Goal: Task Accomplishment & Management: Use online tool/utility

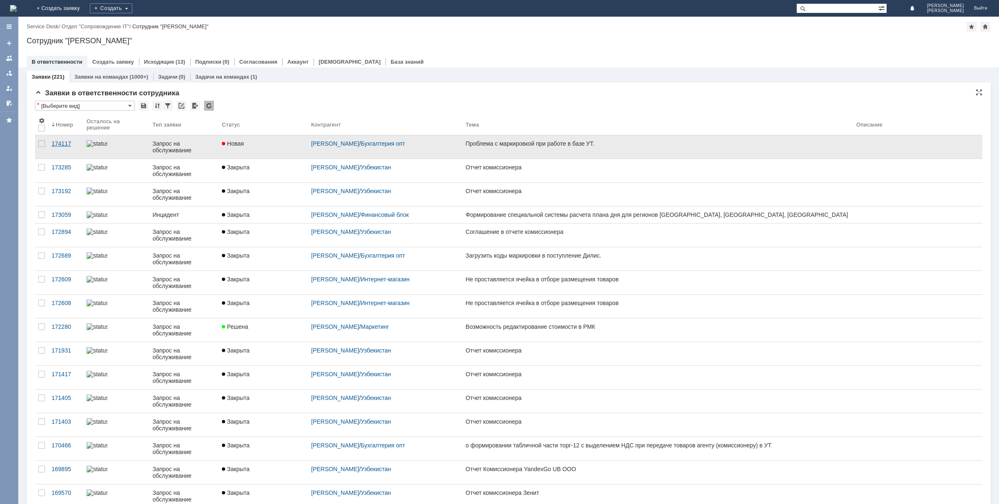
click at [59, 148] on link "174117" at bounding box center [65, 146] width 35 height 23
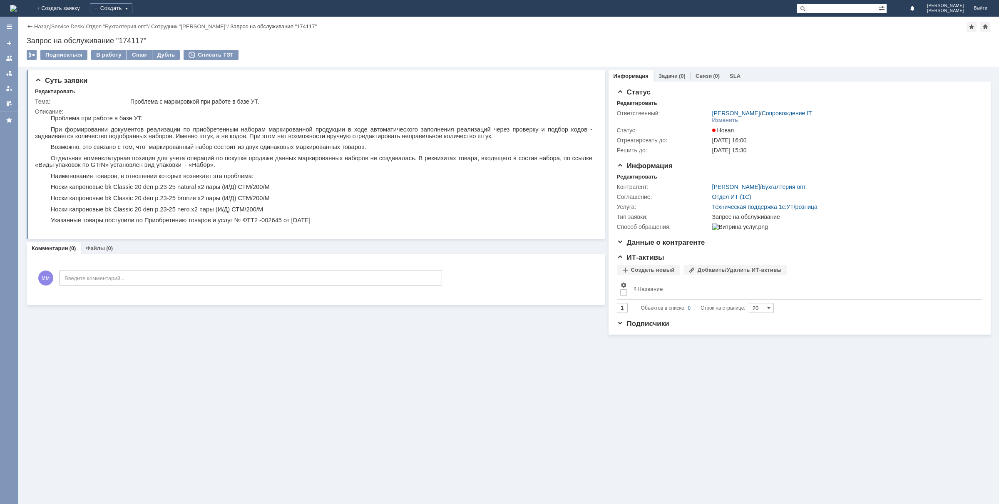
click at [259, 456] on div "Суть заявки Редактировать Тема: Проблема с маркировкой при работе в базе УТ. Оп…" at bounding box center [508, 286] width 981 height 438
click at [132, 40] on div "Запрос на обслуживание "174117"" at bounding box center [509, 41] width 964 height 8
copy div "174117"
click at [99, 53] on div "В работу" at bounding box center [108, 55] width 35 height 10
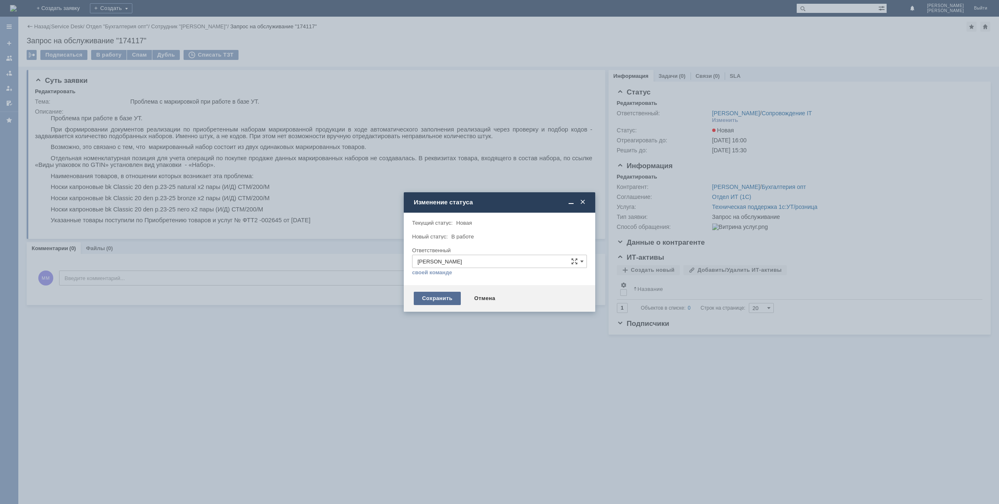
click at [442, 297] on div "Сохранить" at bounding box center [437, 298] width 47 height 13
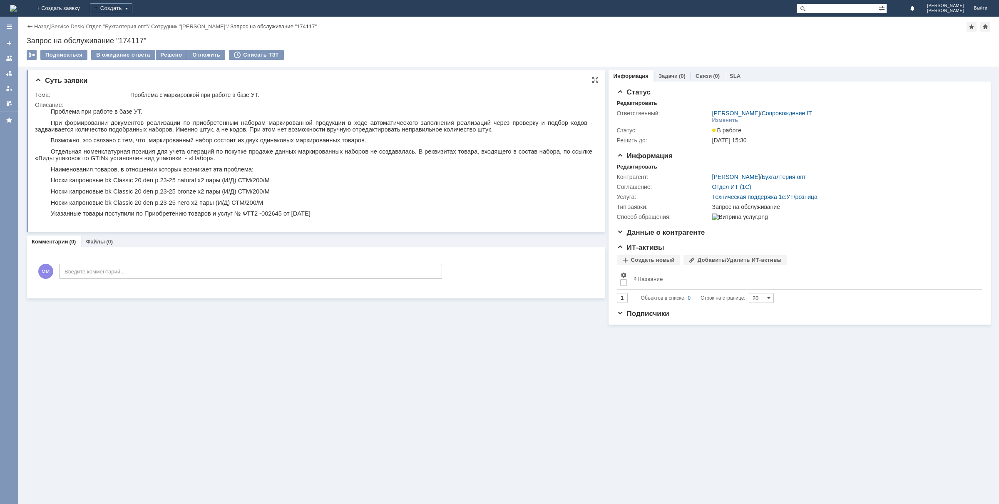
drag, startPoint x: 92, startPoint y: 117, endPoint x: 96, endPoint y: 142, distance: 25.3
click at [94, 127] on body "Проблема при работе в базе УТ. При формировании документов реализации по приобр…" at bounding box center [314, 164] width 558 height 113
click at [17, 7] on img at bounding box center [13, 8] width 7 height 7
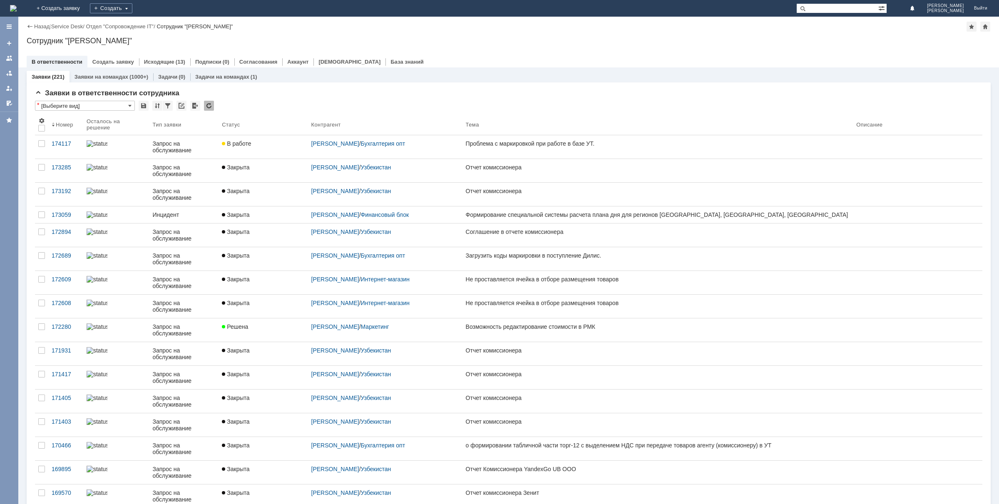
click at [289, 62] on link "Аккаунт" at bounding box center [297, 62] width 21 height 6
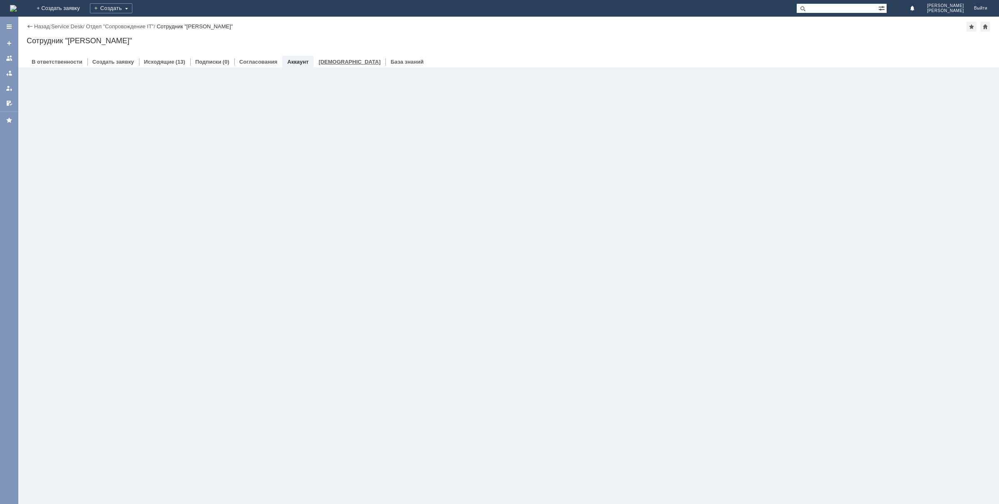
click at [58, 60] on link "В ответственности" at bounding box center [57, 62] width 51 height 6
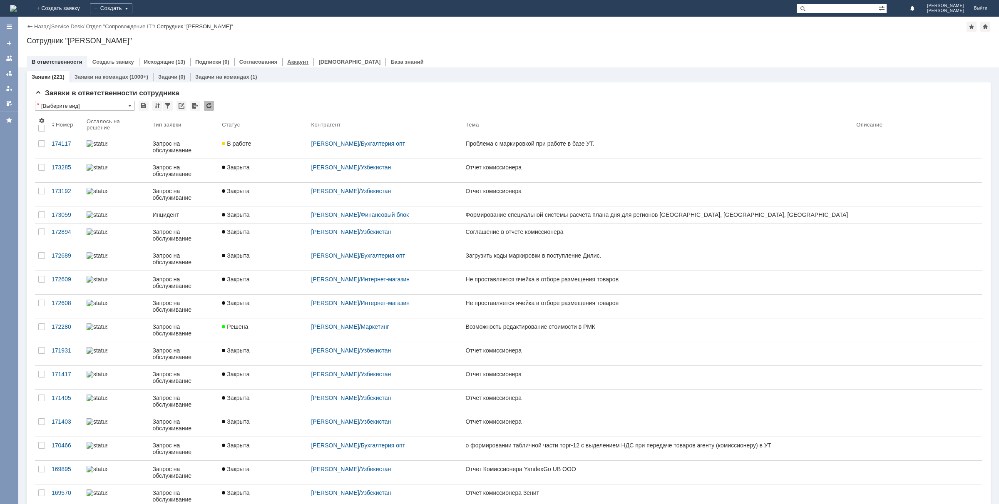
click at [295, 63] on link "Аккаунт" at bounding box center [297, 62] width 21 height 6
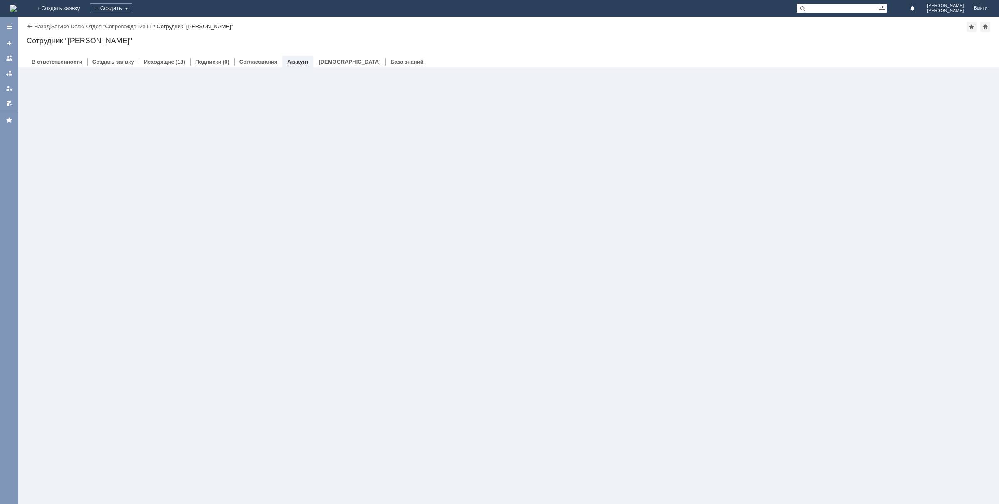
drag, startPoint x: 204, startPoint y: 191, endPoint x: 309, endPoint y: 122, distance: 125.4
click at [209, 186] on div "Заявки (221) Заявки на командах (1000+) Задачи (0) Задачи на командах (1) Заявк…" at bounding box center [508, 285] width 981 height 437
click at [226, 53] on div at bounding box center [509, 53] width 964 height 7
click at [257, 62] on link "Согласования" at bounding box center [258, 62] width 38 height 6
click at [198, 63] on link "Подписки" at bounding box center [208, 62] width 26 height 6
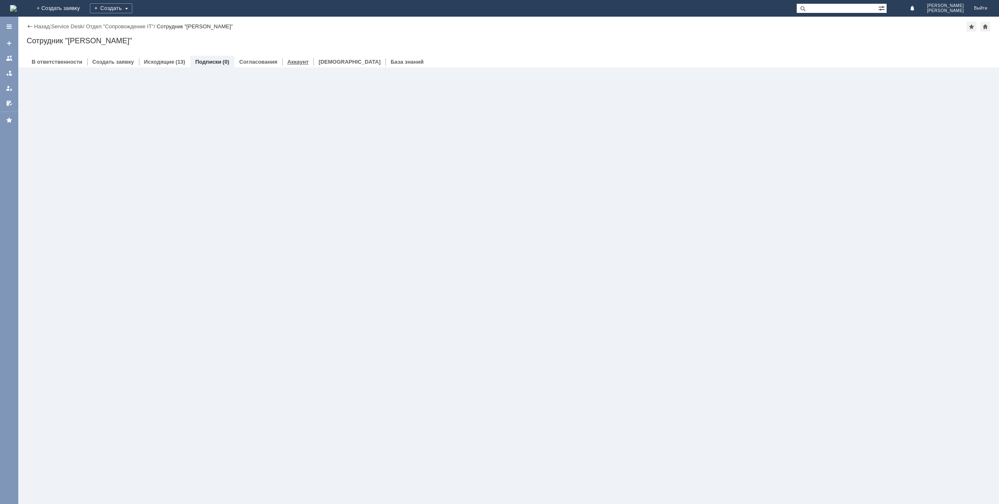
click at [299, 62] on link "Аккаунт" at bounding box center [297, 62] width 21 height 6
click at [57, 62] on link "В ответственности" at bounding box center [57, 62] width 51 height 6
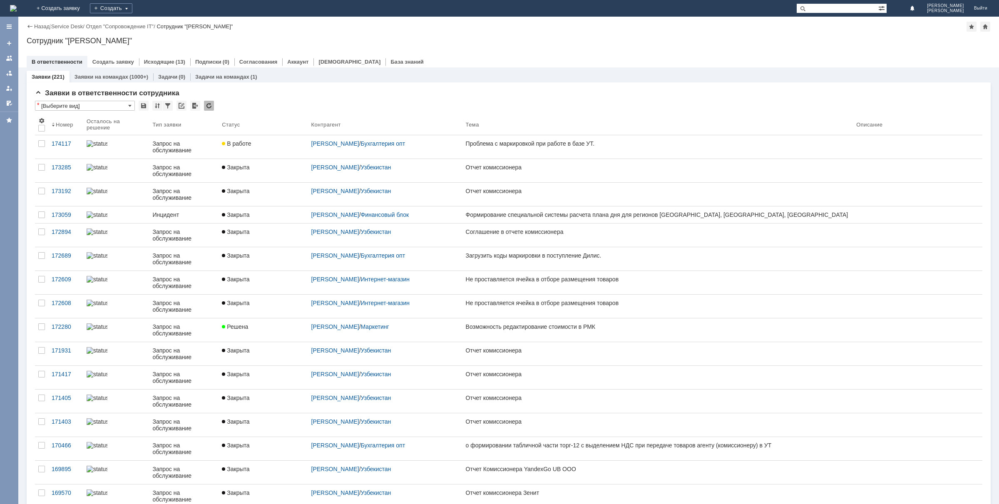
click at [217, 25] on div "Сотрудник "[PERSON_NAME]"" at bounding box center [195, 26] width 76 height 6
click at [140, 30] on div "Назад | Service Desk / Отдел "Сопровождение IT" / Сотрудник "[PERSON_NAME]"" at bounding box center [509, 27] width 964 height 10
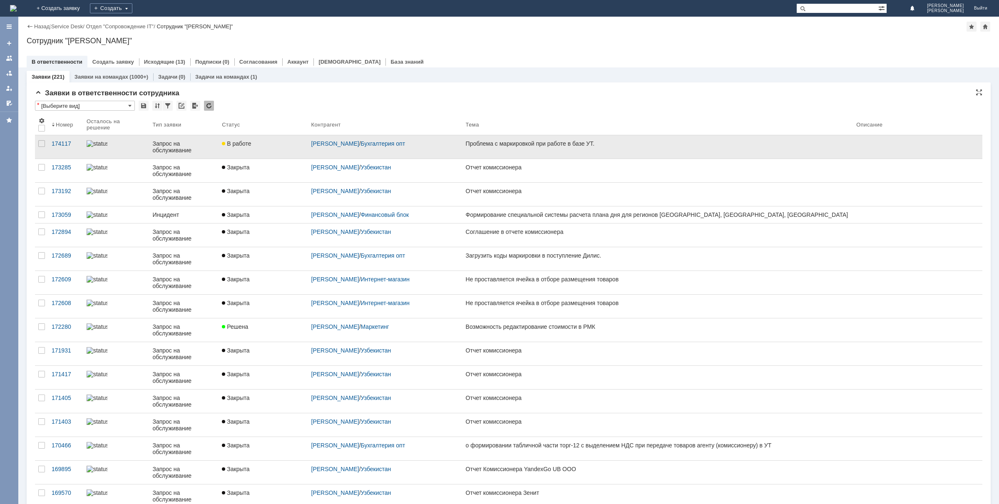
click at [134, 28] on link "Отдел "Сопровождение IT"" at bounding box center [120, 26] width 68 height 6
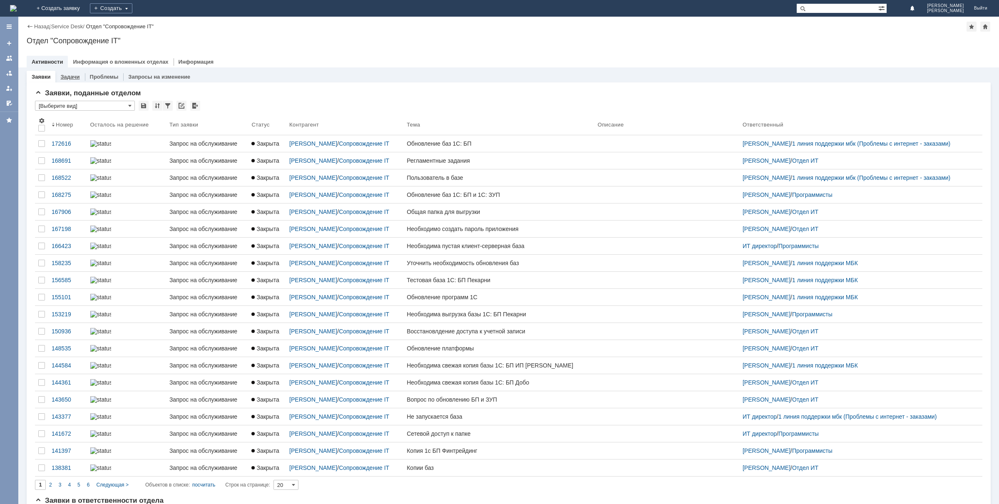
click at [68, 75] on link "Задачи" at bounding box center [69, 77] width 19 height 6
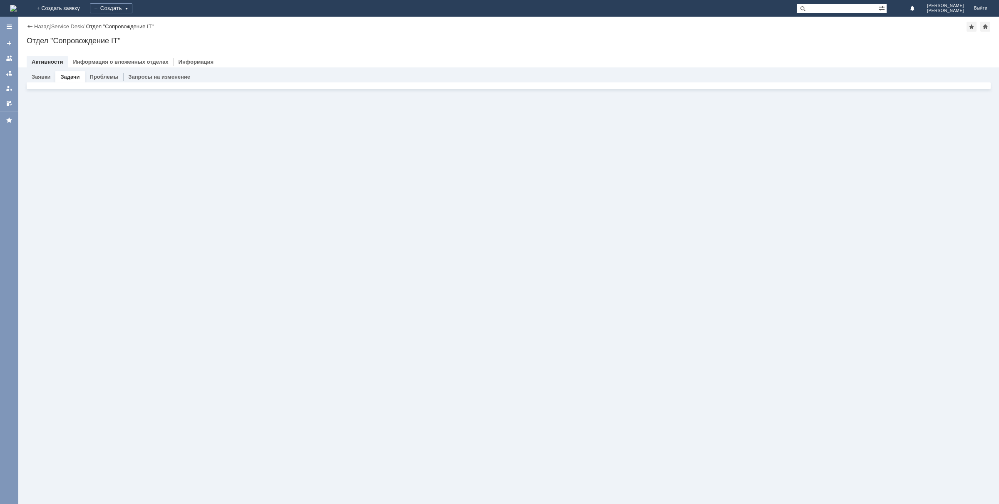
click at [17, 5] on img at bounding box center [13, 8] width 7 height 7
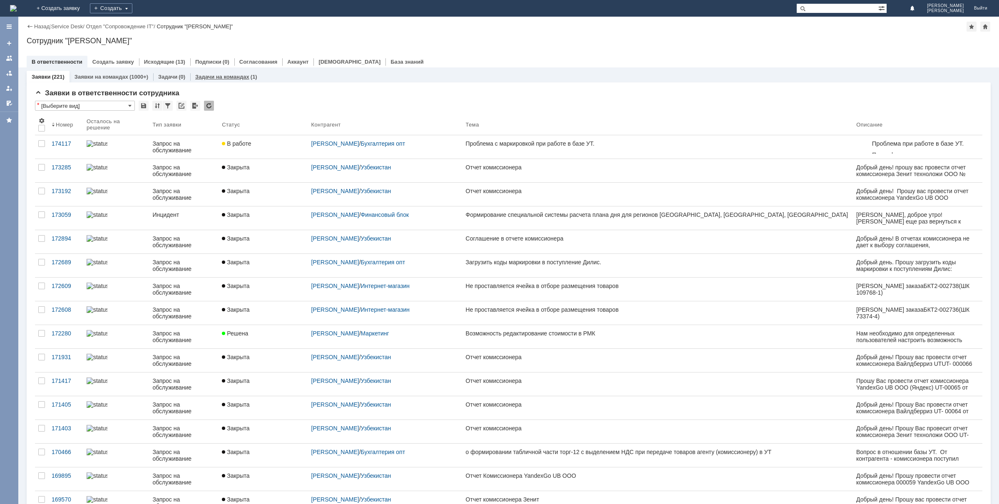
click at [222, 80] on div "Задачи на командах (1)" at bounding box center [226, 77] width 72 height 12
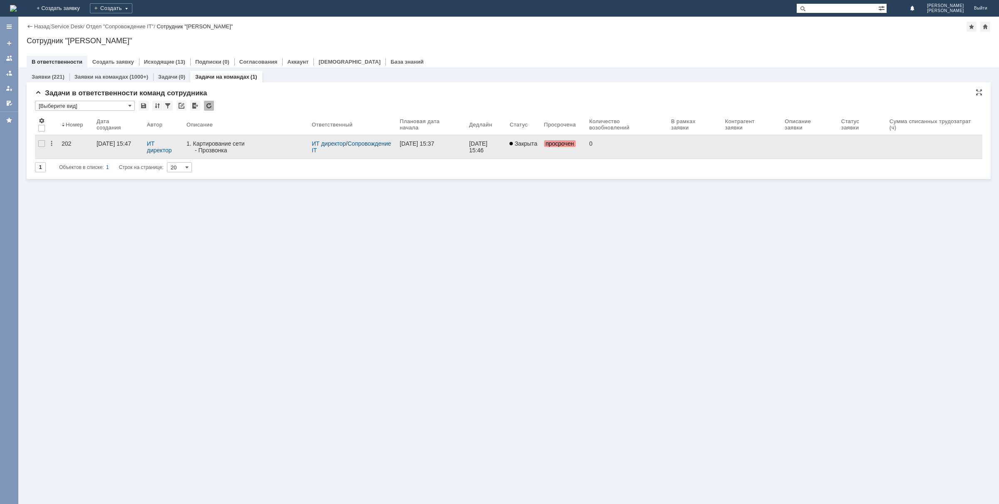
click at [68, 145] on div "202" at bounding box center [76, 143] width 28 height 7
